Goal: Information Seeking & Learning: Learn about a topic

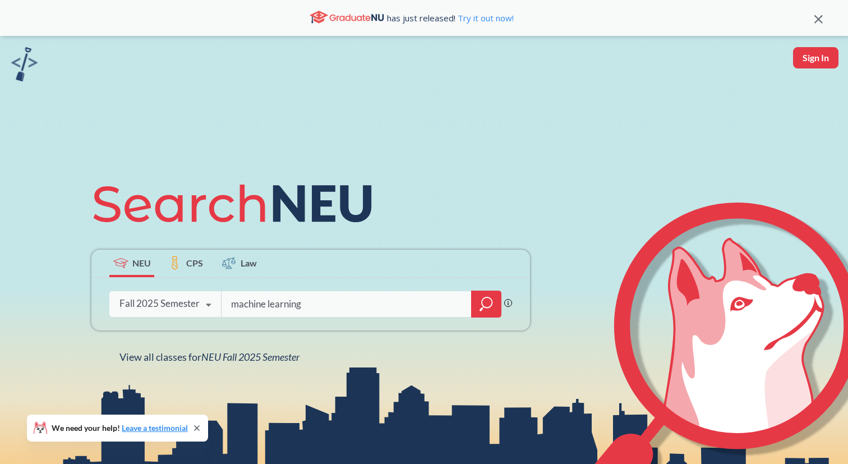
type input "machine learning"
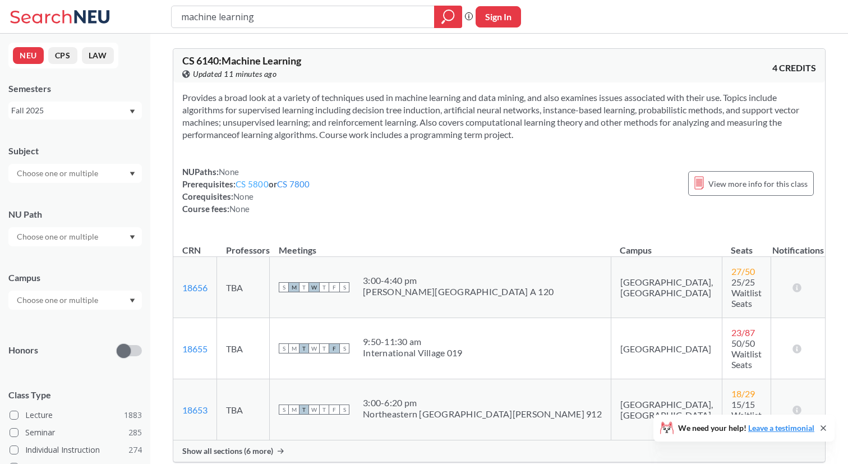
click at [252, 181] on link "CS 5800" at bounding box center [252, 184] width 33 height 10
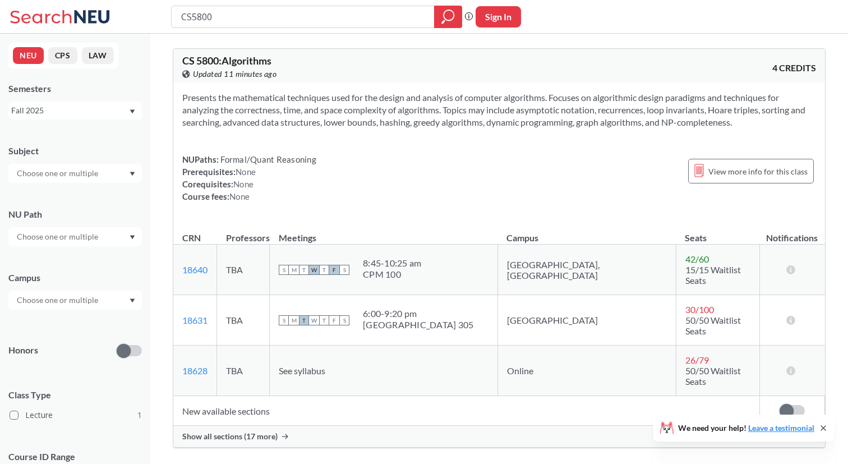
click at [187, 61] on span "CS 5800 : Algorithms" at bounding box center [226, 60] width 89 height 12
drag, startPoint x: 185, startPoint y: 60, endPoint x: 220, endPoint y: 59, distance: 34.8
click at [220, 59] on span "CS 5800 : Algorithms" at bounding box center [226, 60] width 89 height 12
copy span "CS 5800"
type input "machine learning"
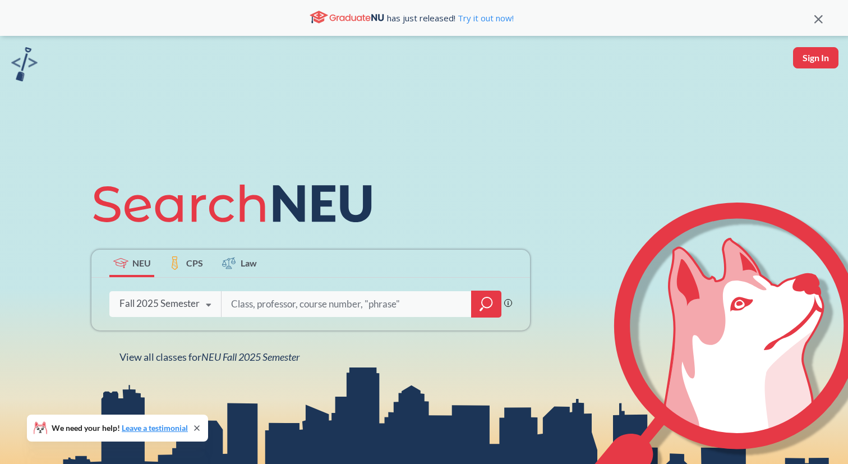
type input "CS 5800"
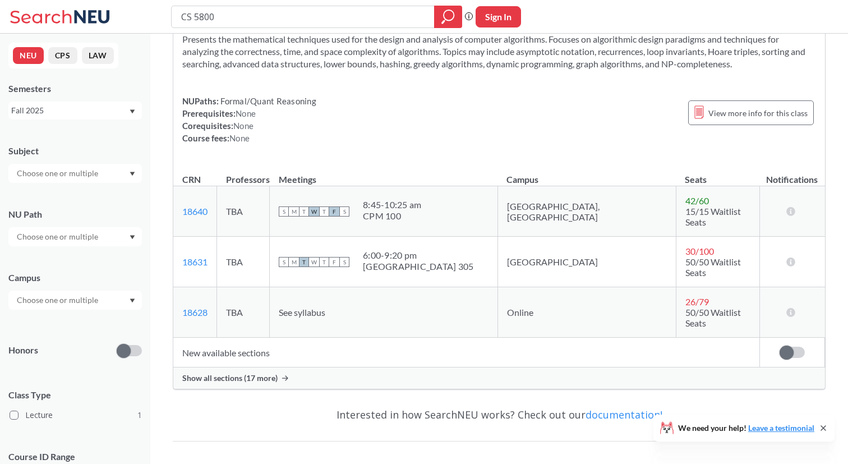
scroll to position [51, 0]
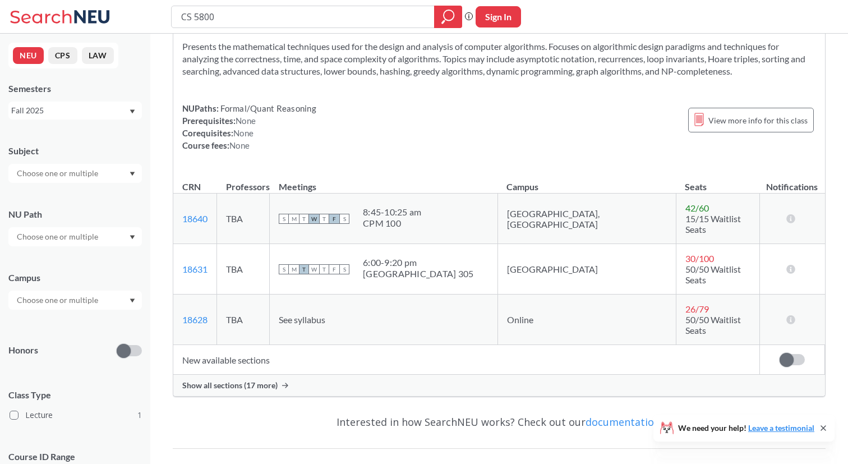
click at [258, 120] on div "NUPaths: Formal/Quant Reasoning Prerequisites: None Corequisites: None Course f…" at bounding box center [249, 126] width 134 height 49
click at [393, 85] on div "Presents the mathematical techniques used for the design and analysis of comput…" at bounding box center [499, 100] width 652 height 138
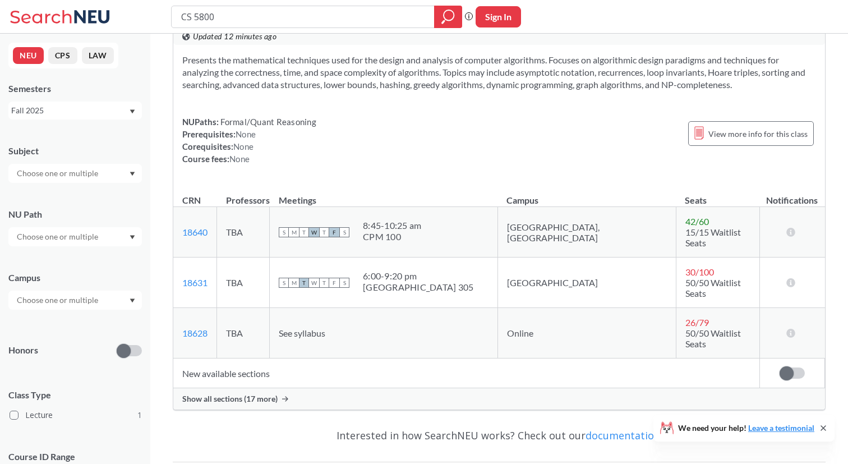
scroll to position [21, 0]
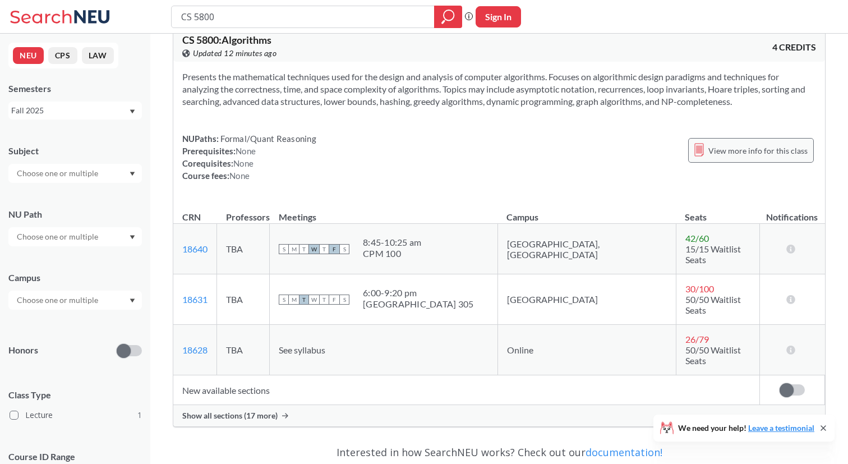
click at [750, 150] on span "View more info for this class" at bounding box center [757, 151] width 99 height 14
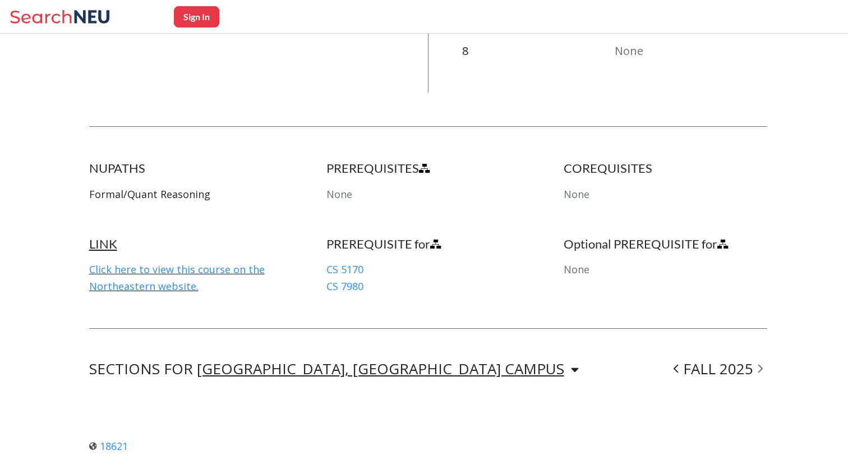
scroll to position [536, 0]
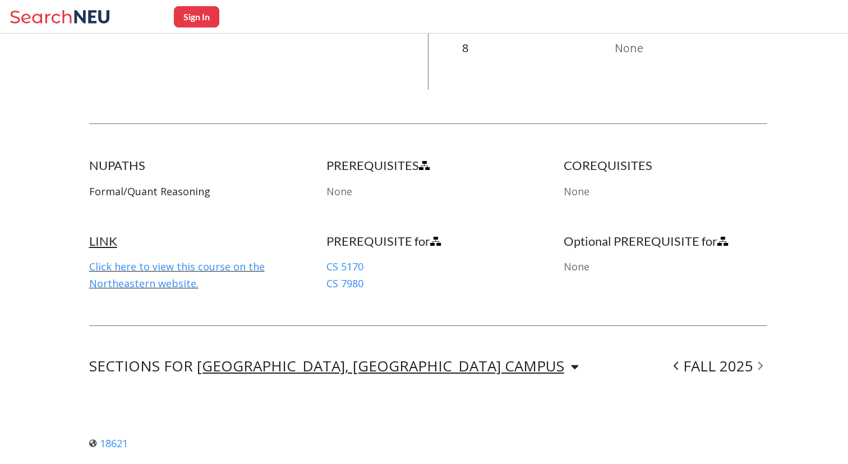
click at [343, 185] on span "None" at bounding box center [339, 191] width 26 height 13
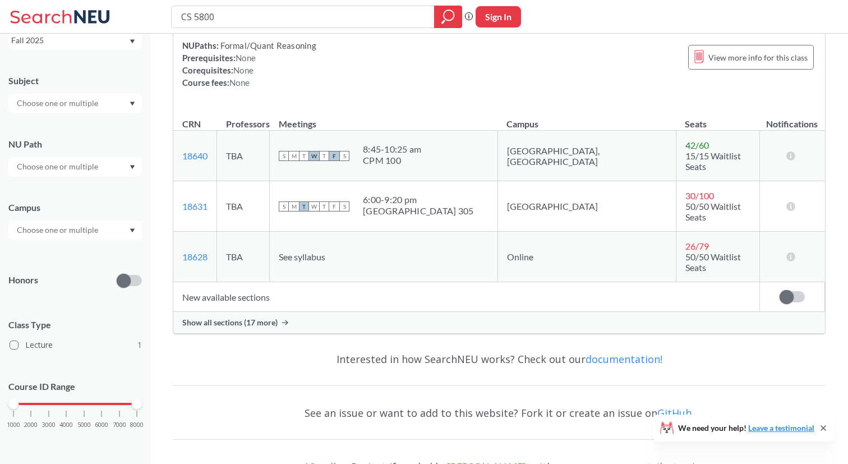
scroll to position [139, 0]
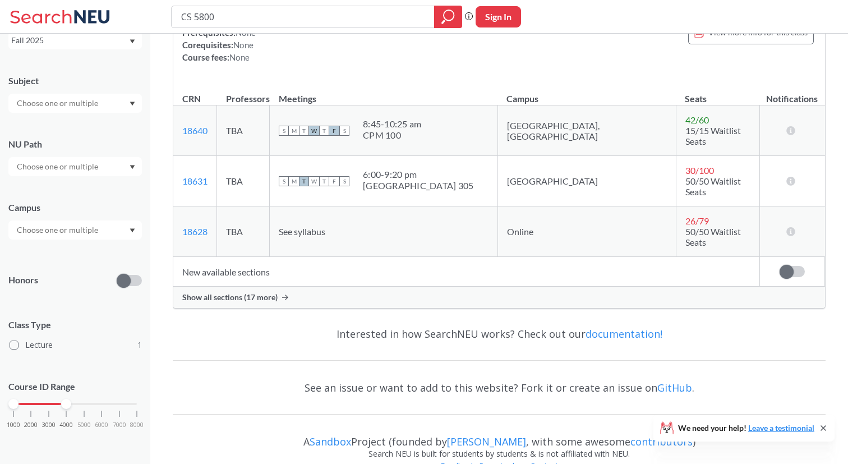
drag, startPoint x: 137, startPoint y: 403, endPoint x: 67, endPoint y: 404, distance: 70.1
click at [67, 404] on div at bounding box center [66, 404] width 10 height 10
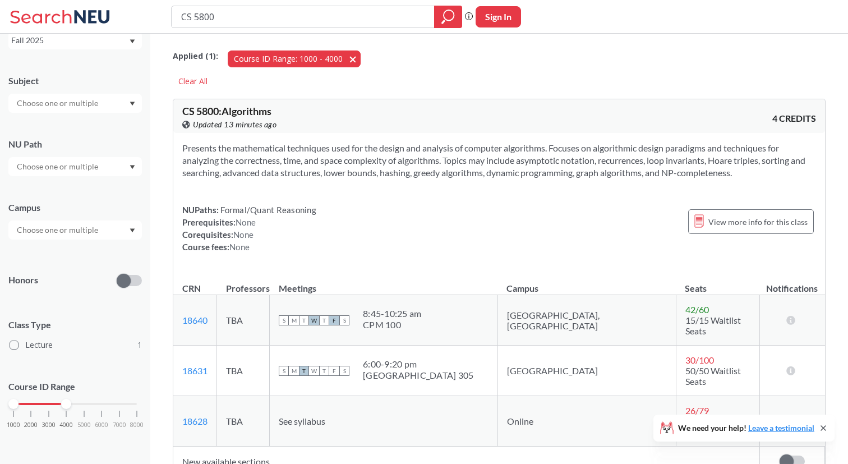
click at [345, 59] on button "Course ID Range: 1000 - 4000 1000 - 4000" at bounding box center [294, 58] width 133 height 17
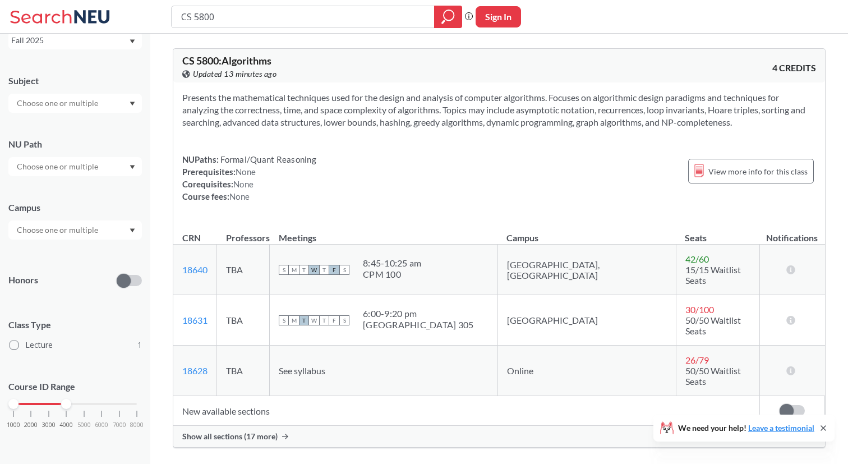
drag, startPoint x: 132, startPoint y: 403, endPoint x: 69, endPoint y: 403, distance: 62.8
click at [69, 403] on div at bounding box center [66, 404] width 10 height 10
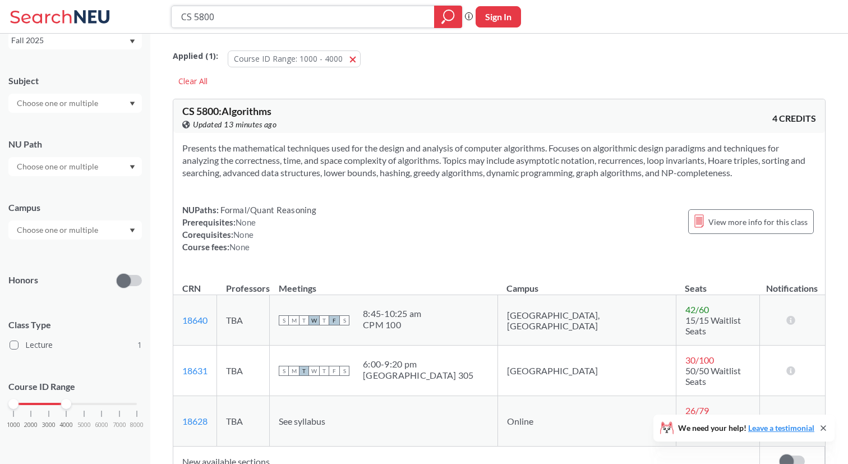
drag, startPoint x: 232, startPoint y: 20, endPoint x: 155, endPoint y: 14, distance: 77.6
click at [155, 14] on div "CS 5800 Phrase search guarantees the exact search appears in the results. Ex. I…" at bounding box center [424, 17] width 848 height 34
type input "a"
type input "machine learning"
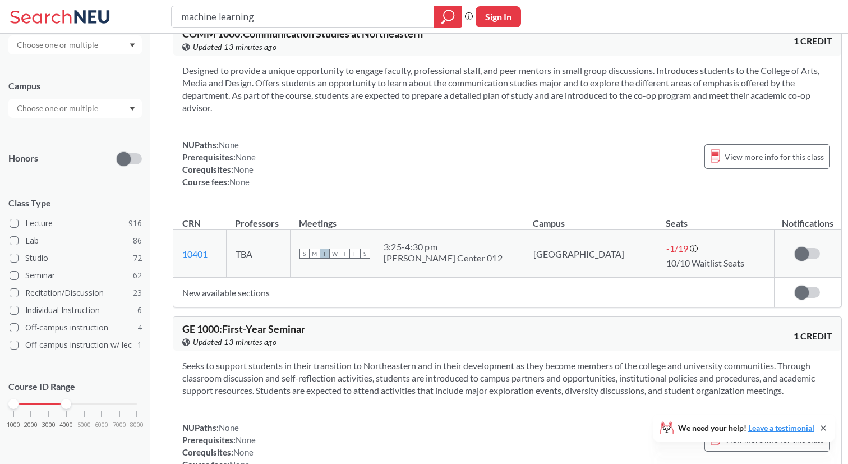
scroll to position [8352, 0]
